Goal: Task Accomplishment & Management: Manage account settings

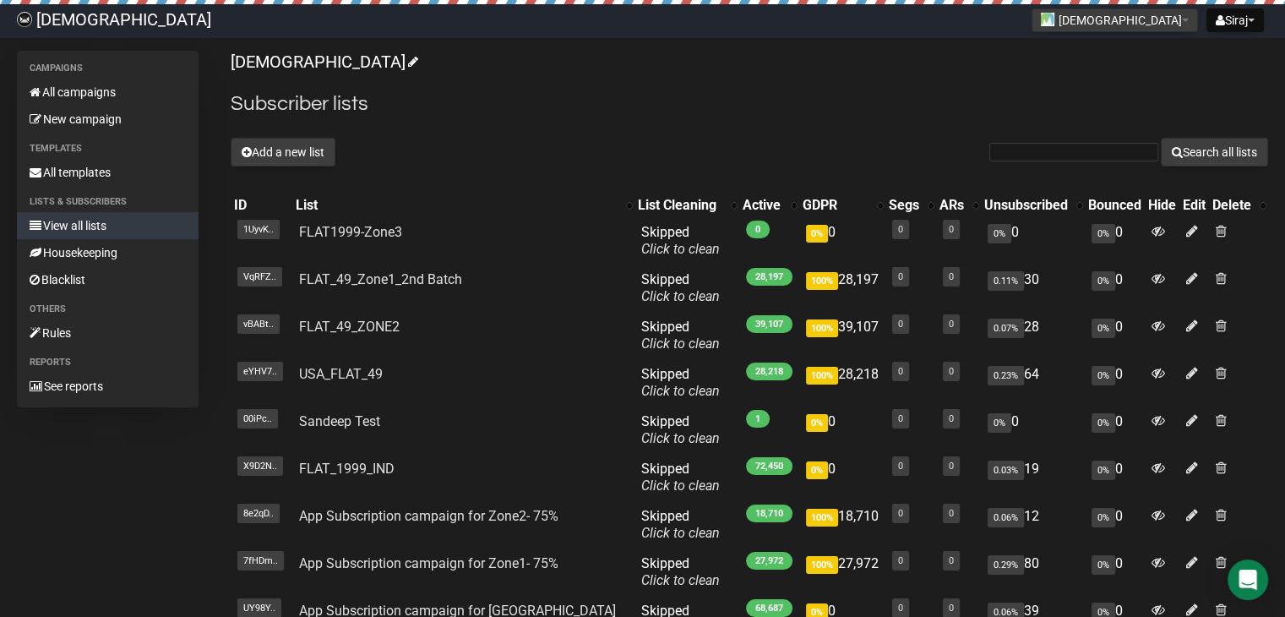
drag, startPoint x: 392, startPoint y: 228, endPoint x: 513, endPoint y: 125, distance: 158.9
click at [513, 125] on div "[DEMOGRAPHIC_DATA] Subscriber lists Add a new list Search all lists List name S…" at bounding box center [750, 404] width 1038 height 707
click at [98, 87] on link "All campaigns" at bounding box center [108, 92] width 182 height 27
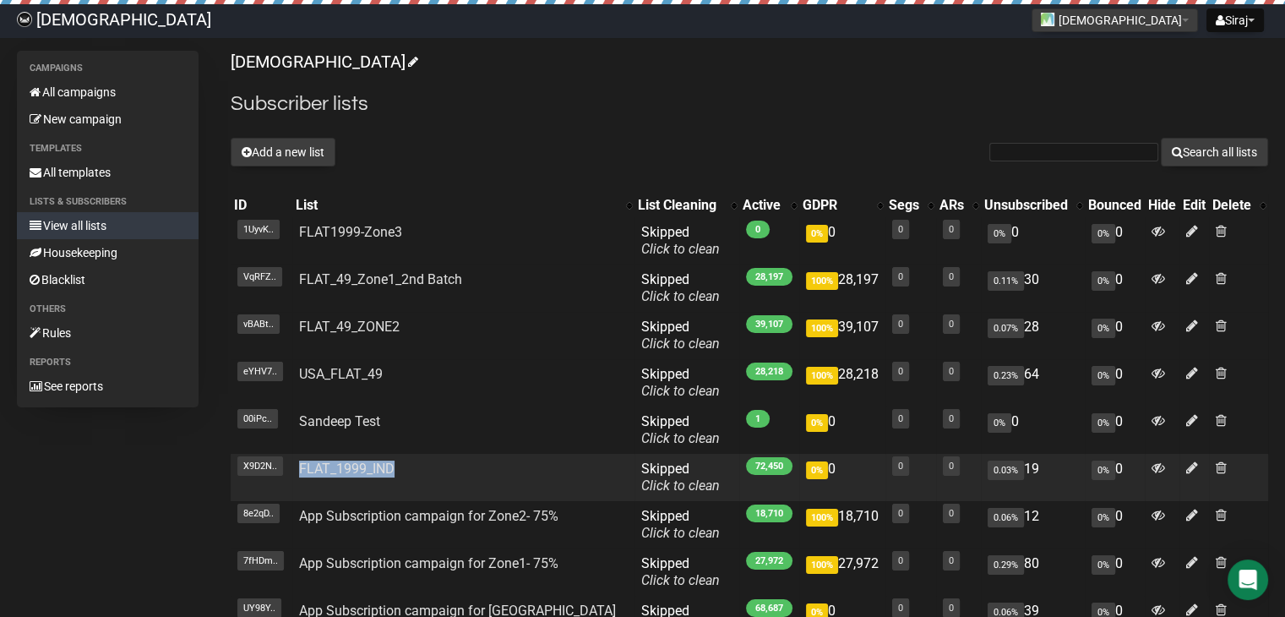
drag, startPoint x: 431, startPoint y: 472, endPoint x: 404, endPoint y: 467, distance: 27.5
click at [404, 467] on td "FLAT_1999_IND" at bounding box center [463, 477] width 342 height 47
click at [423, 470] on td "FLAT_1999_IND" at bounding box center [463, 477] width 342 height 47
drag, startPoint x: 412, startPoint y: 470, endPoint x: 303, endPoint y: 463, distance: 109.2
click at [303, 463] on td "FLAT_1999_IND" at bounding box center [463, 477] width 342 height 47
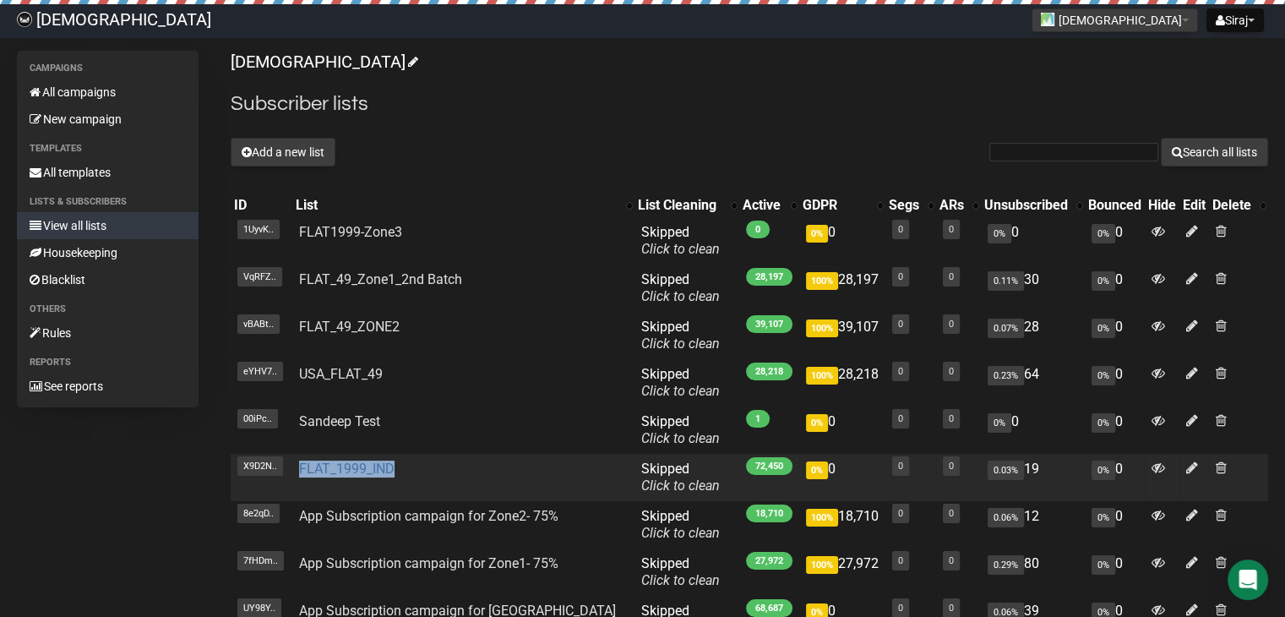
copy link "FLAT_1999_IND"
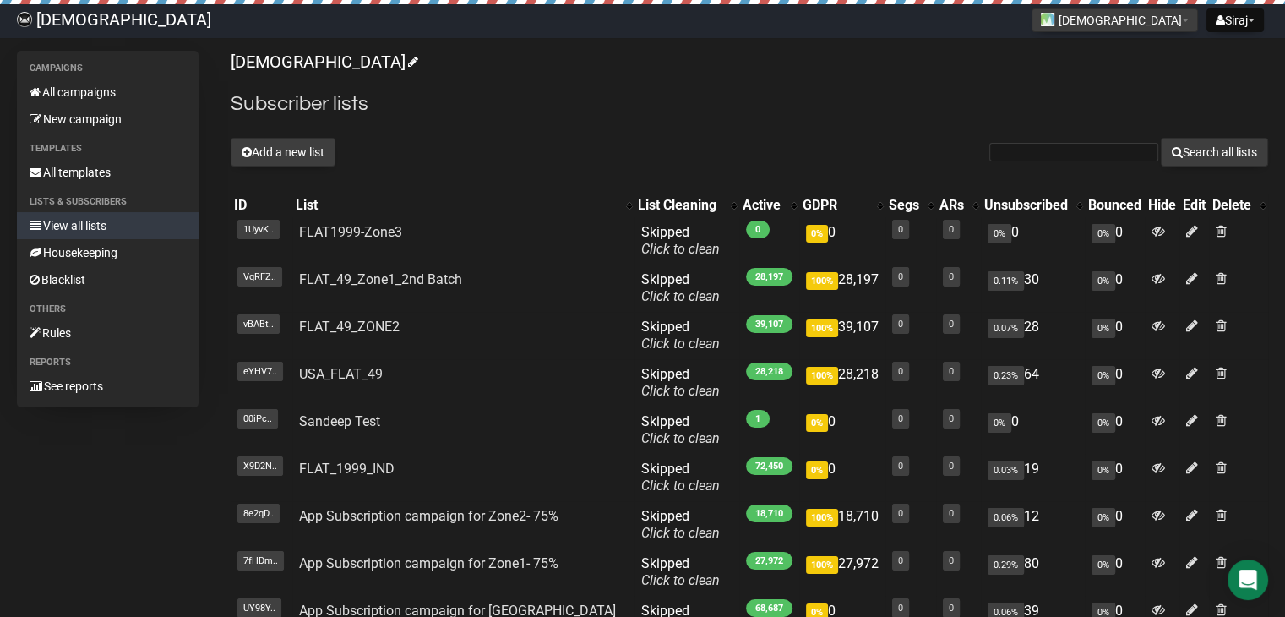
click at [428, 174] on div "[DEMOGRAPHIC_DATA] Subscriber lists Add a new list Search all lists List name S…" at bounding box center [750, 404] width 1038 height 707
click at [947, 103] on h2 "Subscriber lists" at bounding box center [750, 104] width 1038 height 30
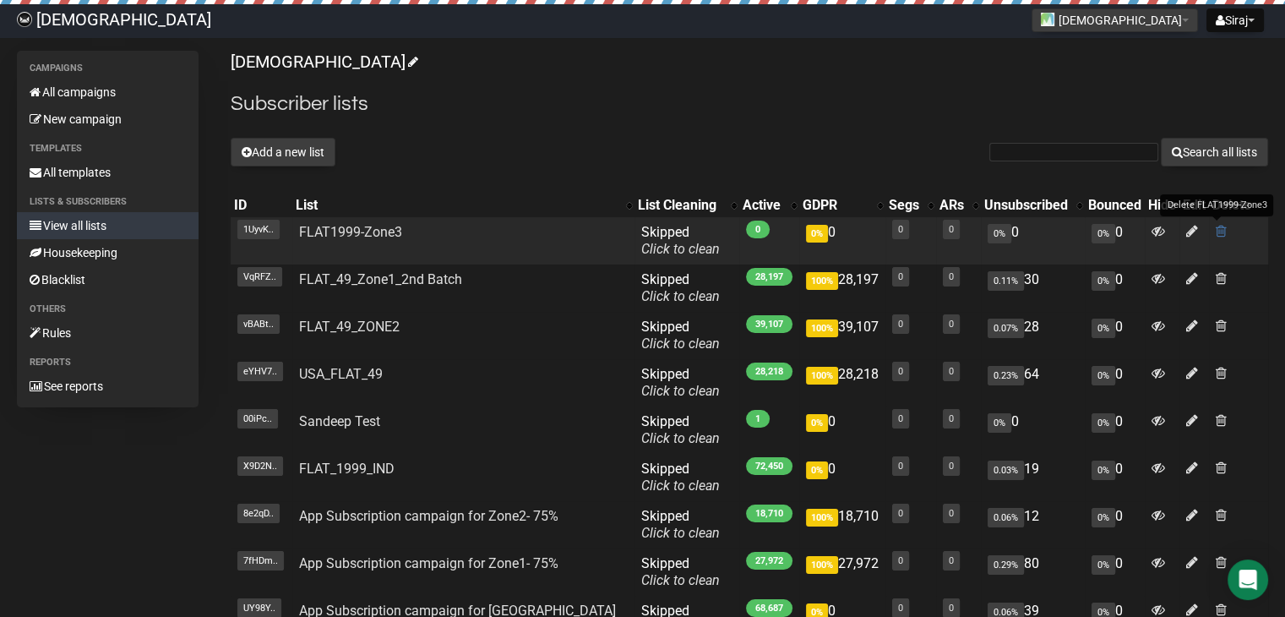
click at [1217, 231] on span at bounding box center [1221, 231] width 11 height 14
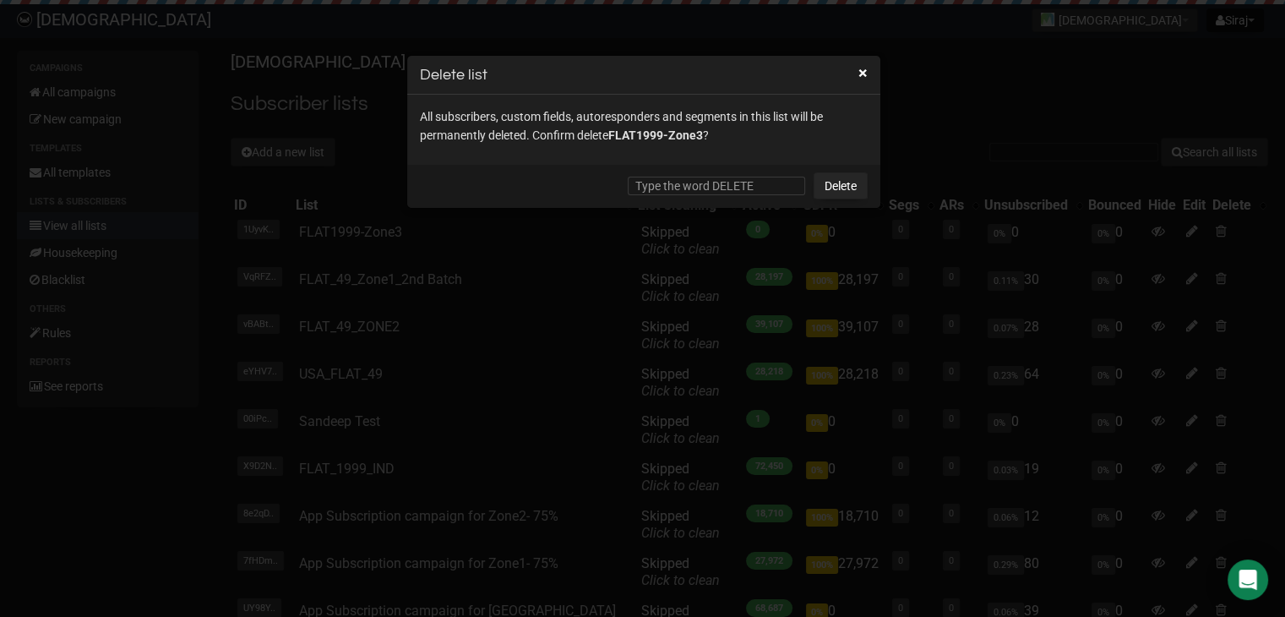
click at [704, 172] on div "Delete" at bounding box center [643, 186] width 473 height 43
click at [711, 183] on input "text" at bounding box center [716, 186] width 177 height 19
type input "DELETE"
click at [835, 181] on link "Delete" at bounding box center [841, 185] width 54 height 27
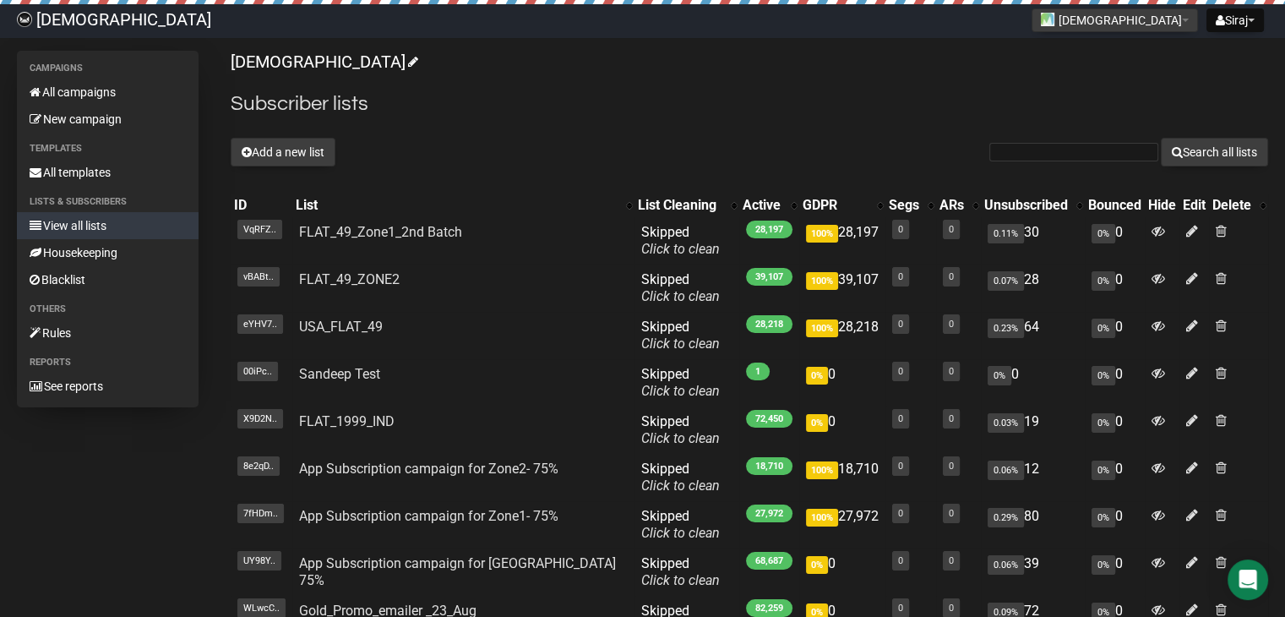
click at [58, 225] on link "View all lists" at bounding box center [108, 225] width 182 height 27
click at [242, 153] on icon at bounding box center [247, 152] width 10 height 12
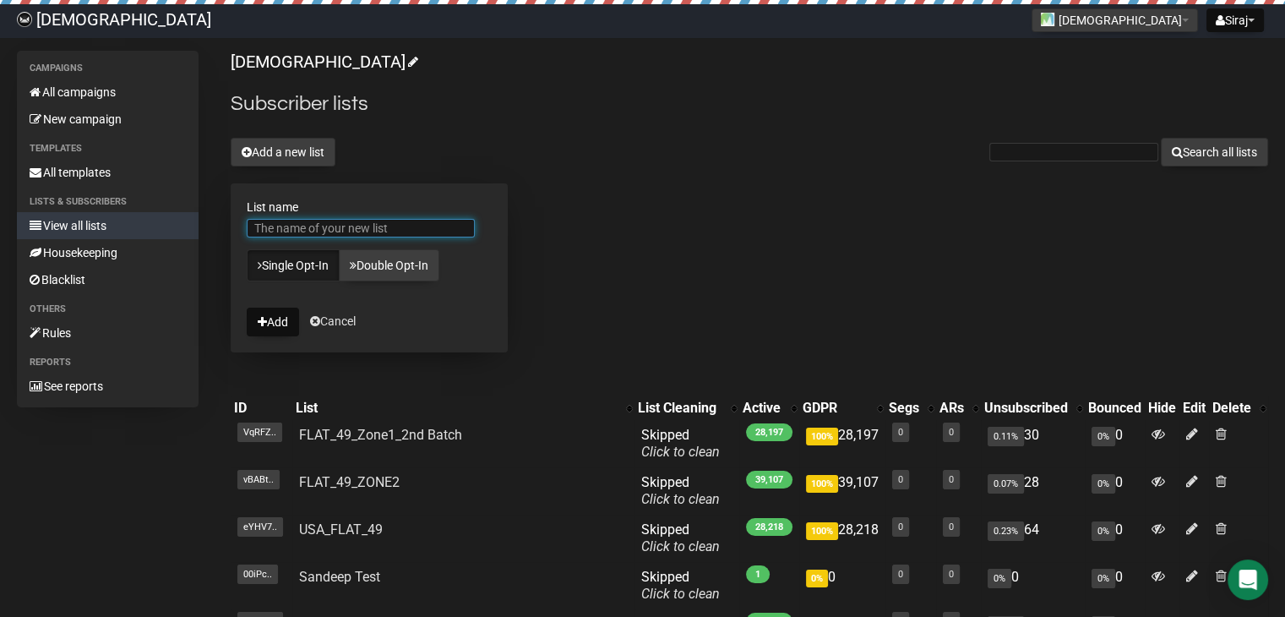
click at [300, 228] on input "List name" at bounding box center [361, 228] width 228 height 19
paste input "FLAT_1999_IND"
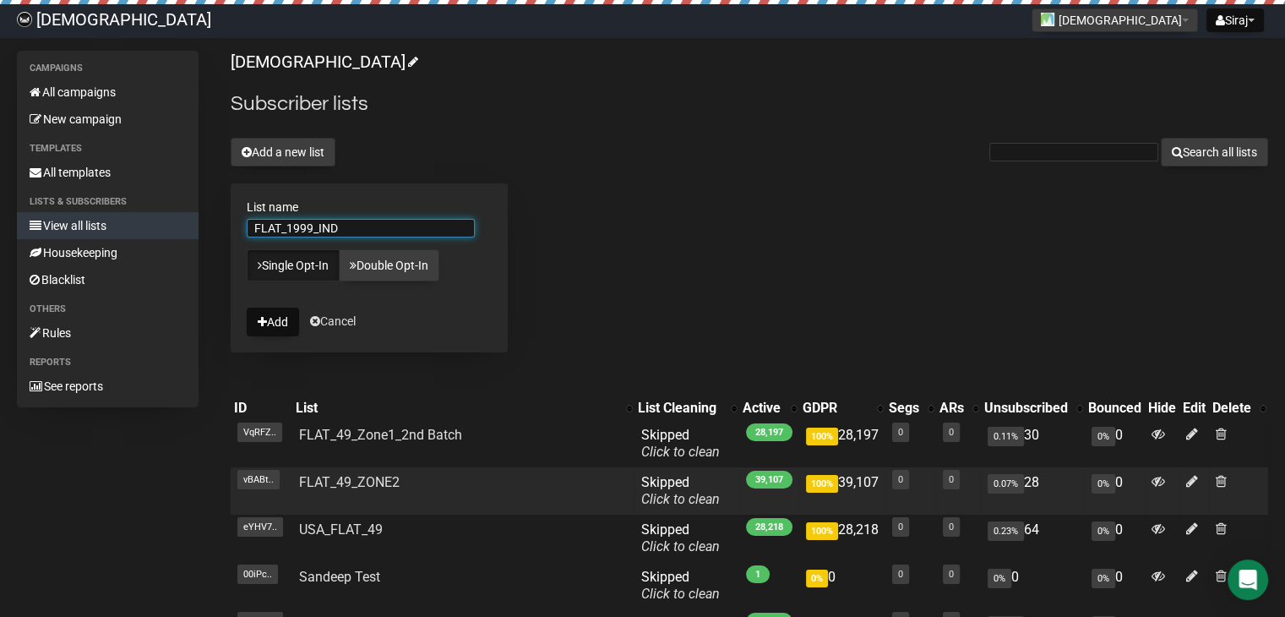
scroll to position [85, 0]
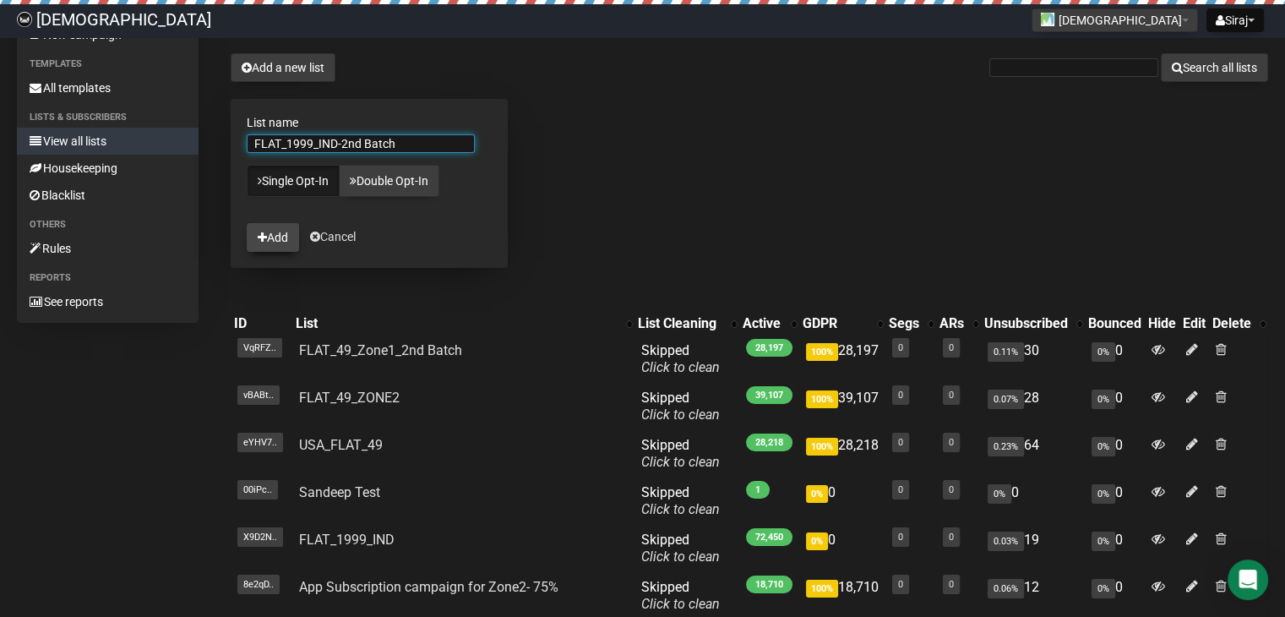
type input "FLAT_1999_IND-2nd Batch"
click at [272, 239] on button "Add" at bounding box center [273, 237] width 52 height 29
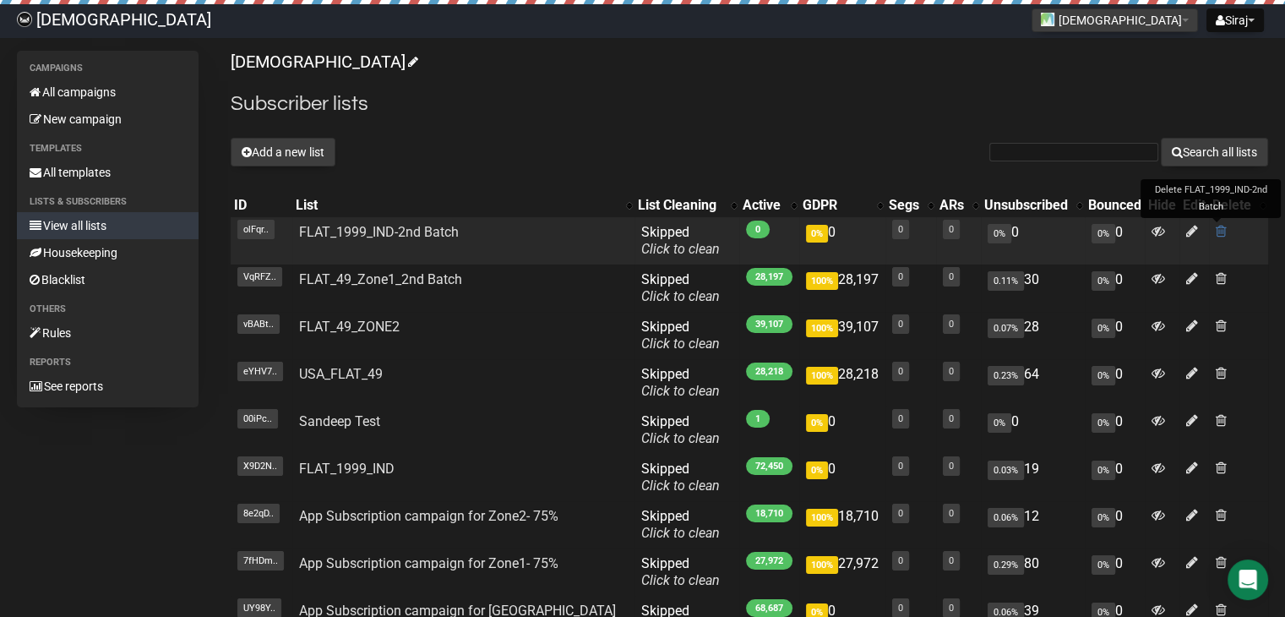
click at [1218, 231] on span at bounding box center [1221, 231] width 11 height 14
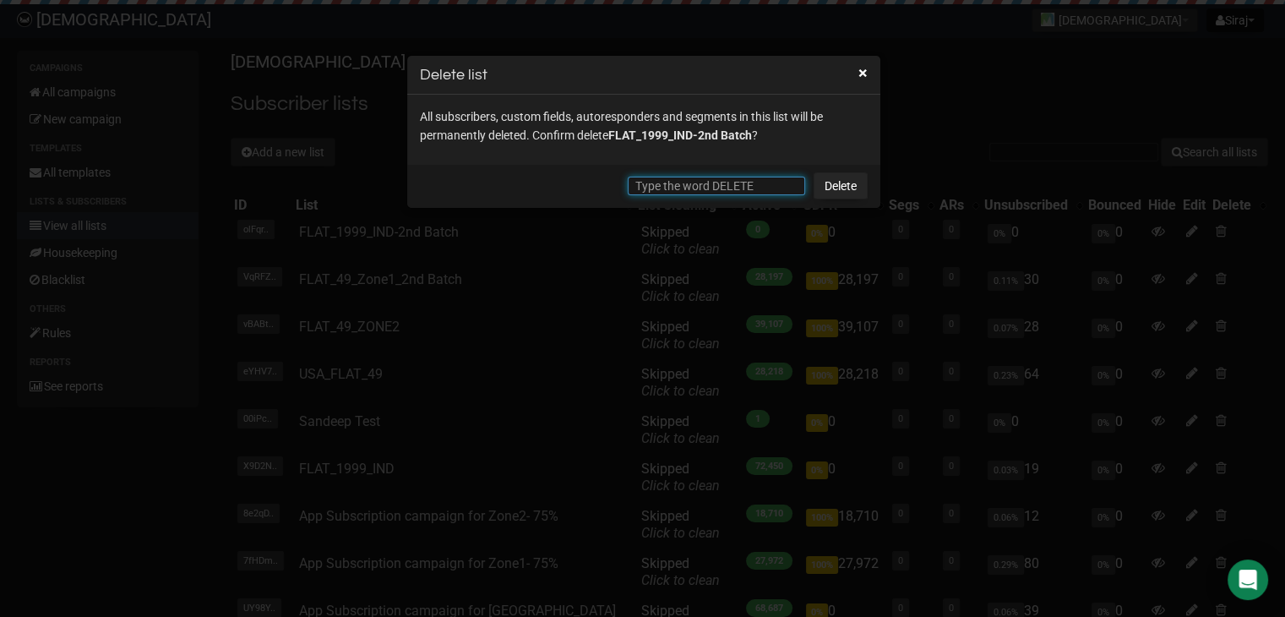
click at [718, 188] on input "text" at bounding box center [716, 186] width 177 height 19
type input "DELETE"
click at [848, 183] on link "Delete" at bounding box center [841, 185] width 54 height 27
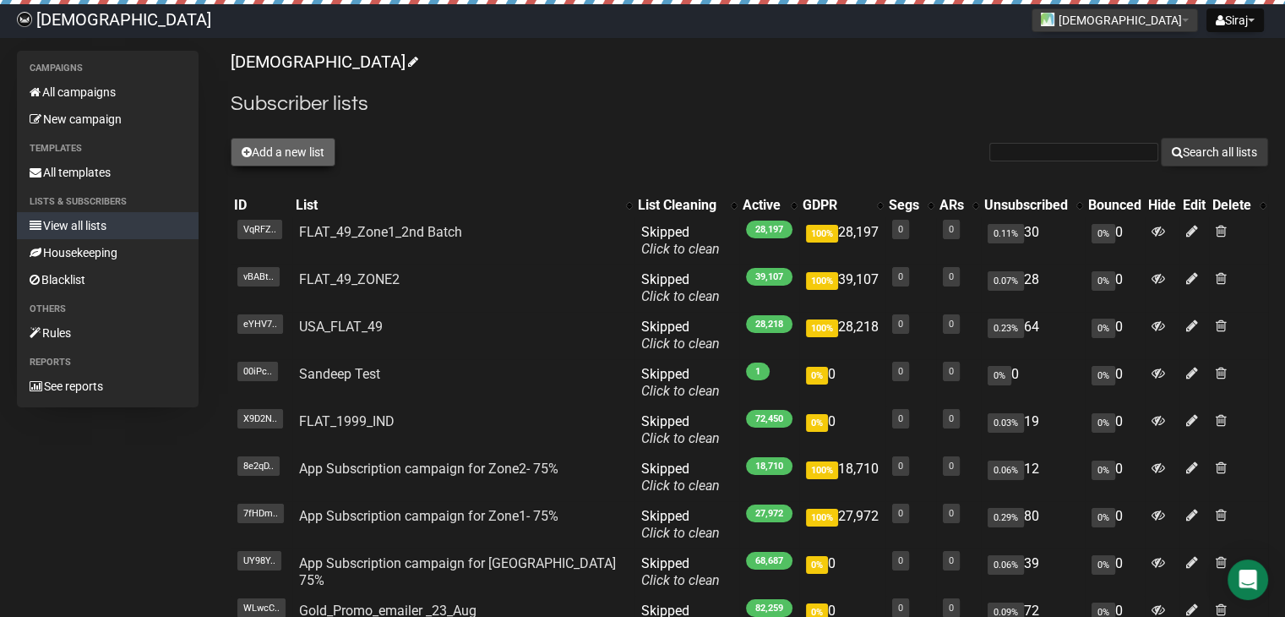
click at [258, 145] on button "Add a new list" at bounding box center [283, 152] width 105 height 29
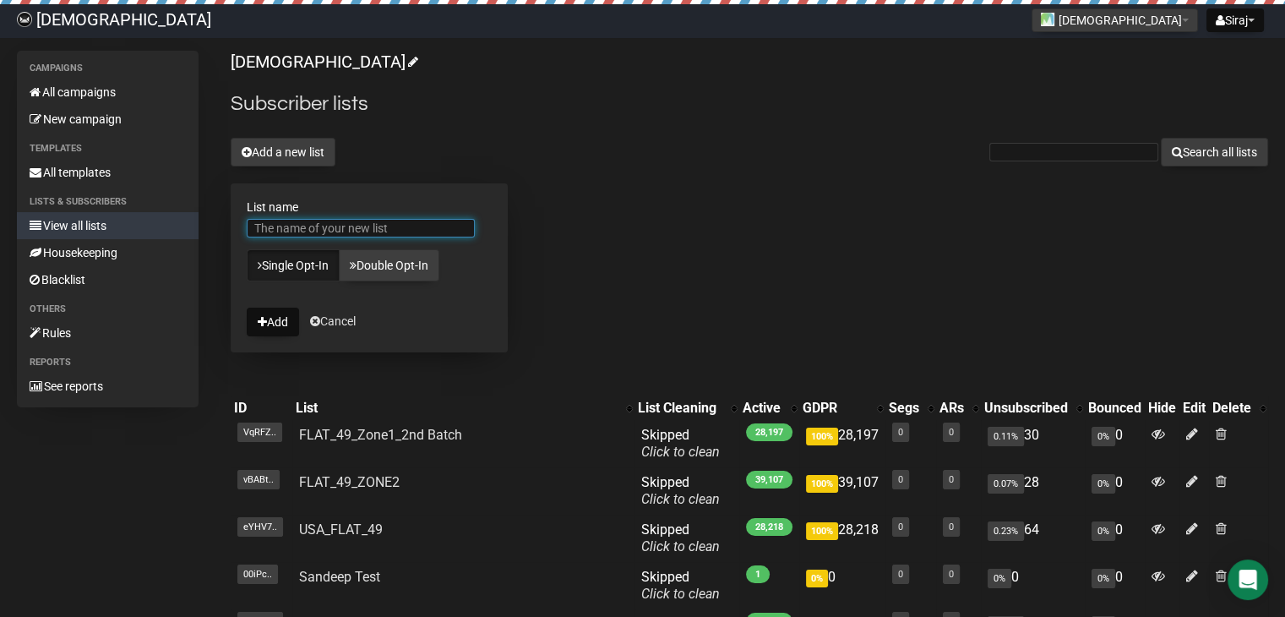
click at [303, 227] on input "List name" at bounding box center [361, 228] width 228 height 19
click at [412, 225] on input "List name" at bounding box center [361, 228] width 228 height 19
type input "Flat_1999_Zone3"
click at [270, 322] on button "Add" at bounding box center [273, 322] width 52 height 29
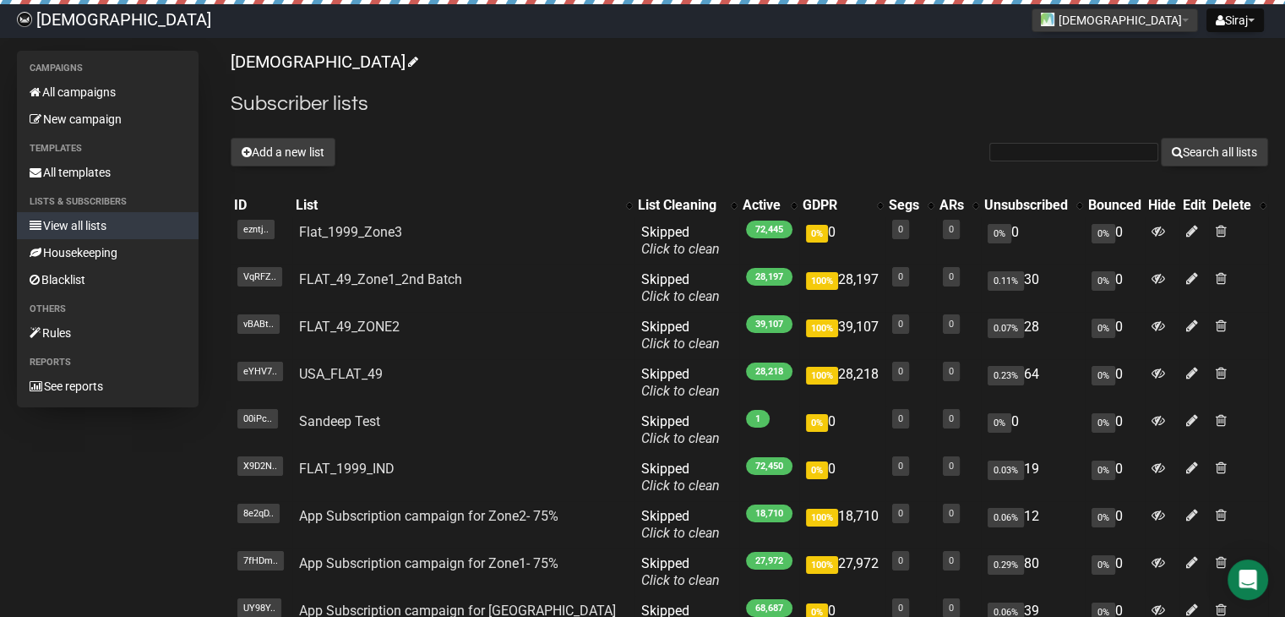
click at [79, 224] on link "View all lists" at bounding box center [108, 225] width 182 height 27
click at [71, 89] on link "All campaigns" at bounding box center [108, 92] width 182 height 27
